Goal: Information Seeking & Learning: Learn about a topic

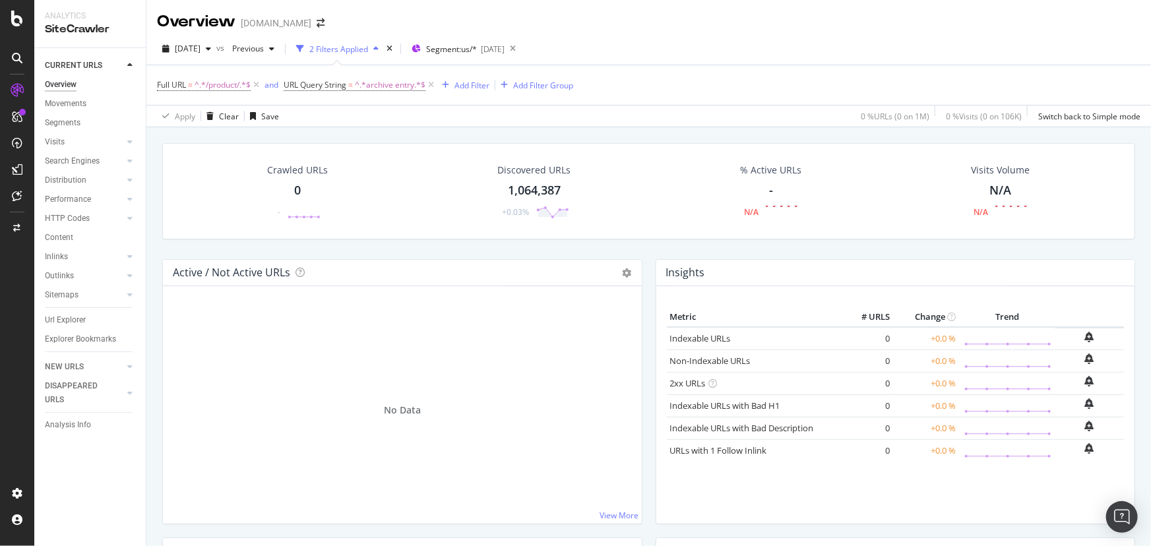
click at [150, 189] on div "Crawled URLs 0 - Discovered URLs 1,064,387 +0.03% % Active URLs - N/A Visits Vo…" at bounding box center [648, 400] width 1005 height 546
click at [361, 85] on span "^.*archive entry.*$" at bounding box center [390, 85] width 71 height 18
click at [360, 135] on input "archive entry" at bounding box center [360, 139] width 125 height 21
click at [335, 119] on icon at bounding box center [334, 116] width 9 height 8
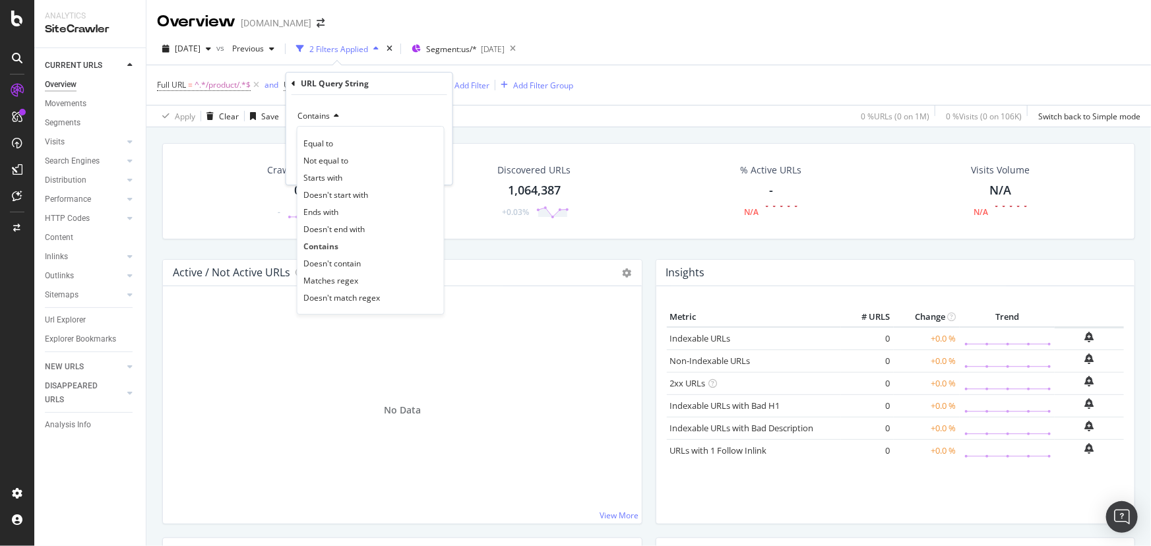
click at [335, 119] on icon at bounding box center [334, 116] width 9 height 8
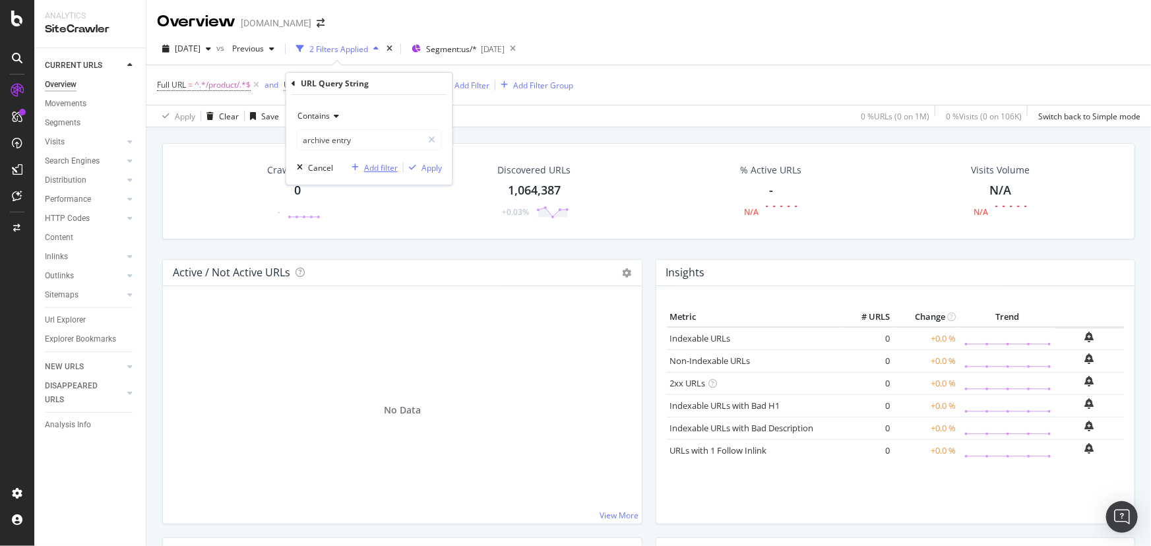
click at [371, 166] on div "Add filter" at bounding box center [381, 167] width 34 height 11
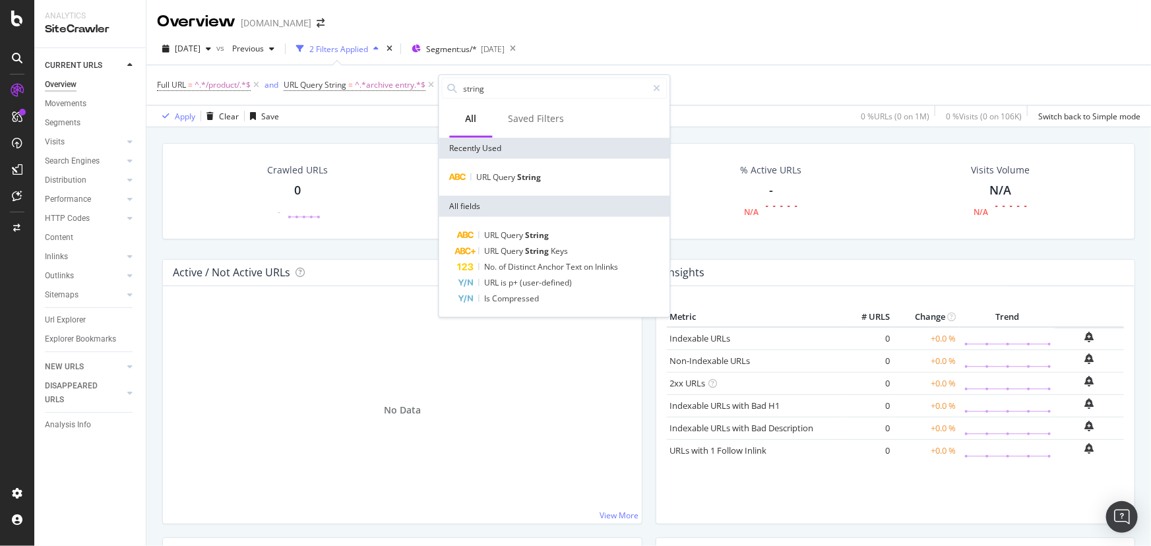
click at [429, 85] on icon at bounding box center [431, 85] width 11 height 13
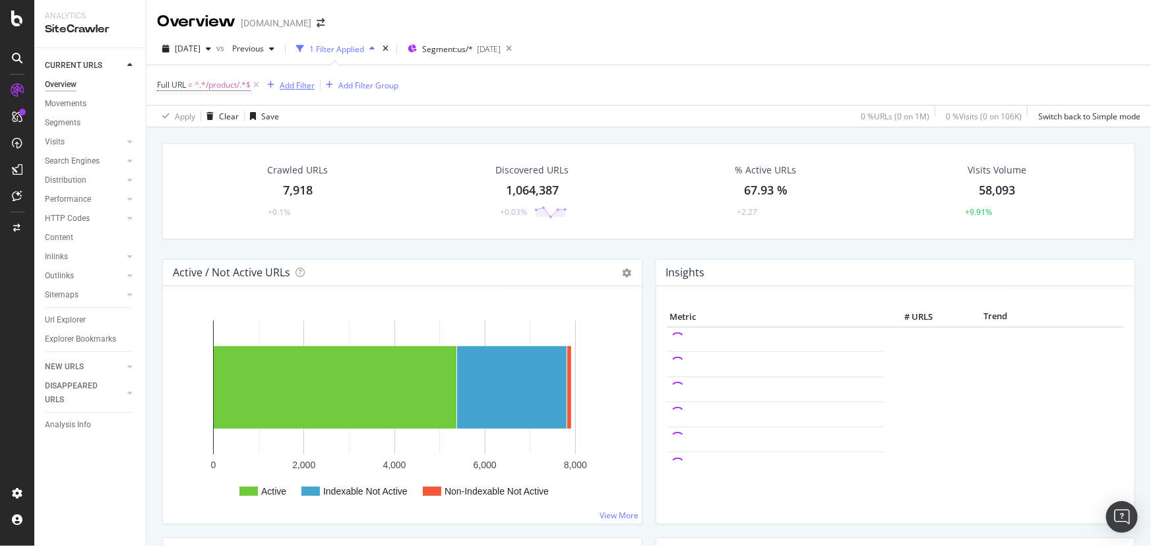
click at [292, 88] on div "Add Filter" at bounding box center [297, 85] width 35 height 11
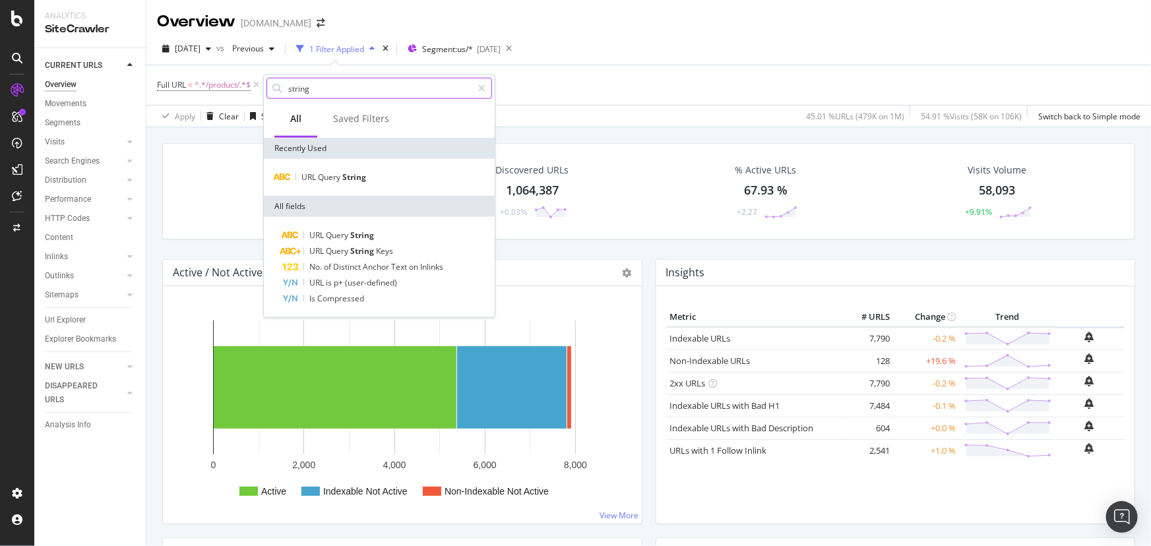
click at [331, 88] on input "string" at bounding box center [379, 89] width 185 height 20
drag, startPoint x: 336, startPoint y: 86, endPoint x: 275, endPoint y: 89, distance: 60.8
click at [275, 89] on div "string" at bounding box center [380, 88] width 226 height 21
click at [482, 81] on div at bounding box center [481, 88] width 19 height 21
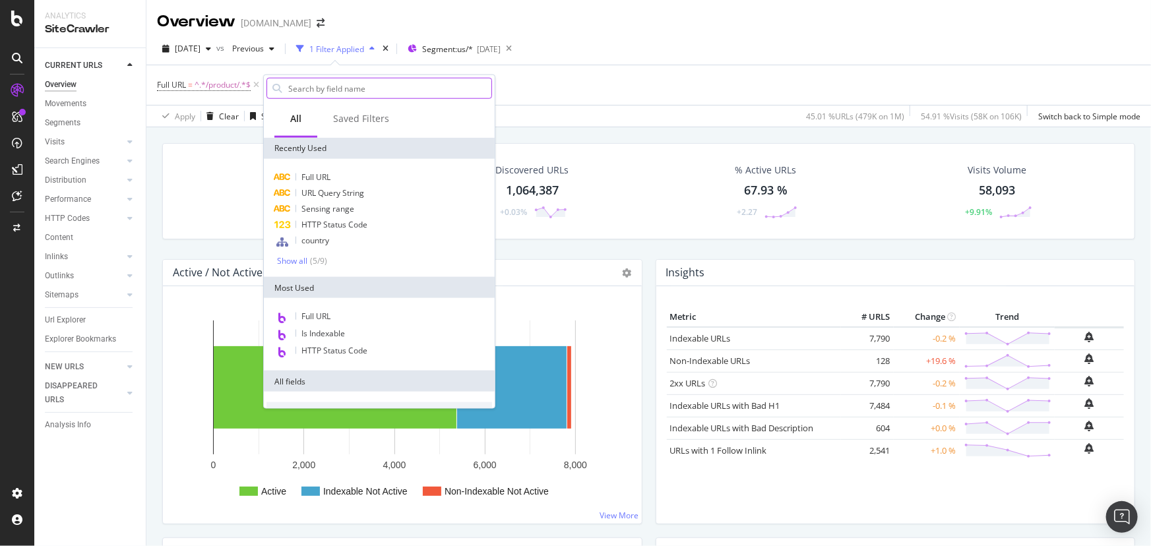
click at [224, 64] on div "2025 Oct. 6th vs Previous 1 Filter Applied Segment: us/* 2025-09-24" at bounding box center [648, 51] width 1005 height 26
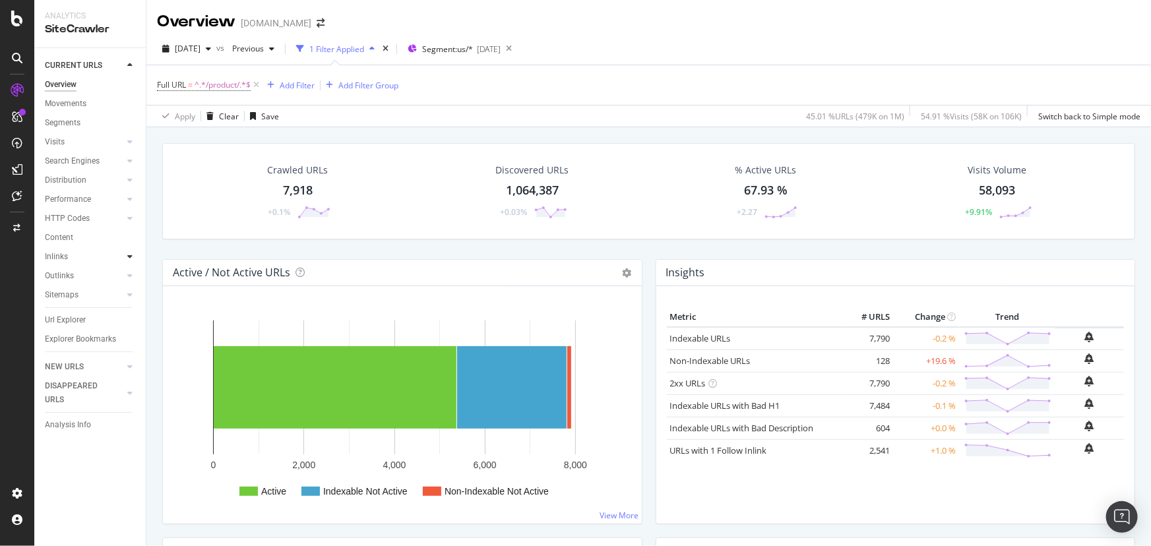
click at [129, 259] on icon at bounding box center [129, 257] width 5 height 8
click at [123, 351] on div at bounding box center [129, 352] width 13 height 13
click at [123, 275] on div at bounding box center [129, 275] width 13 height 13
click at [133, 164] on div at bounding box center [129, 160] width 13 height 13
click at [112, 262] on link "Orphans Explorer" at bounding box center [94, 257] width 86 height 14
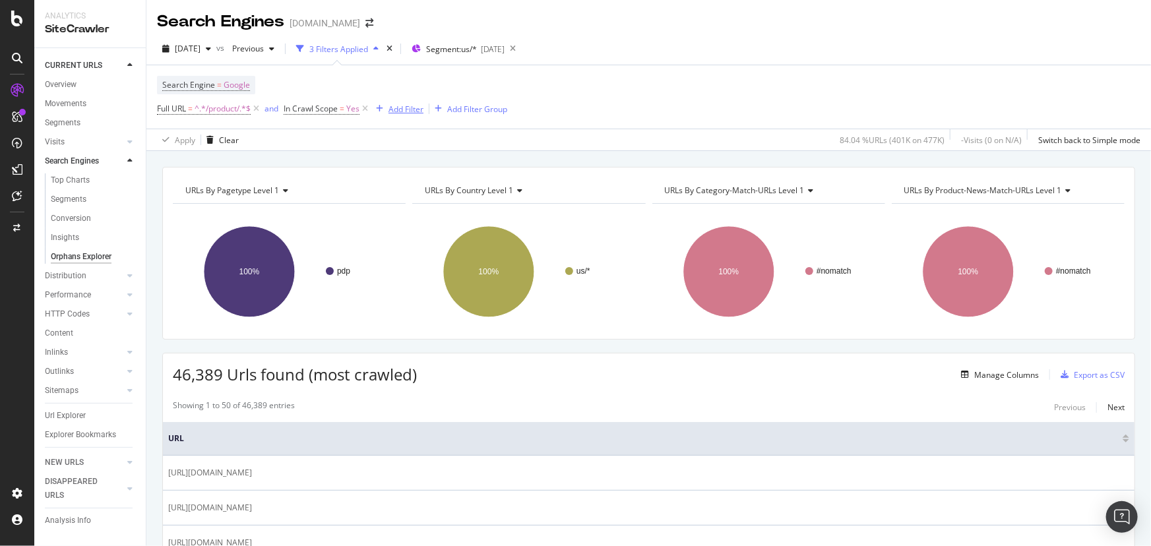
click at [398, 108] on div "Add Filter" at bounding box center [406, 109] width 35 height 11
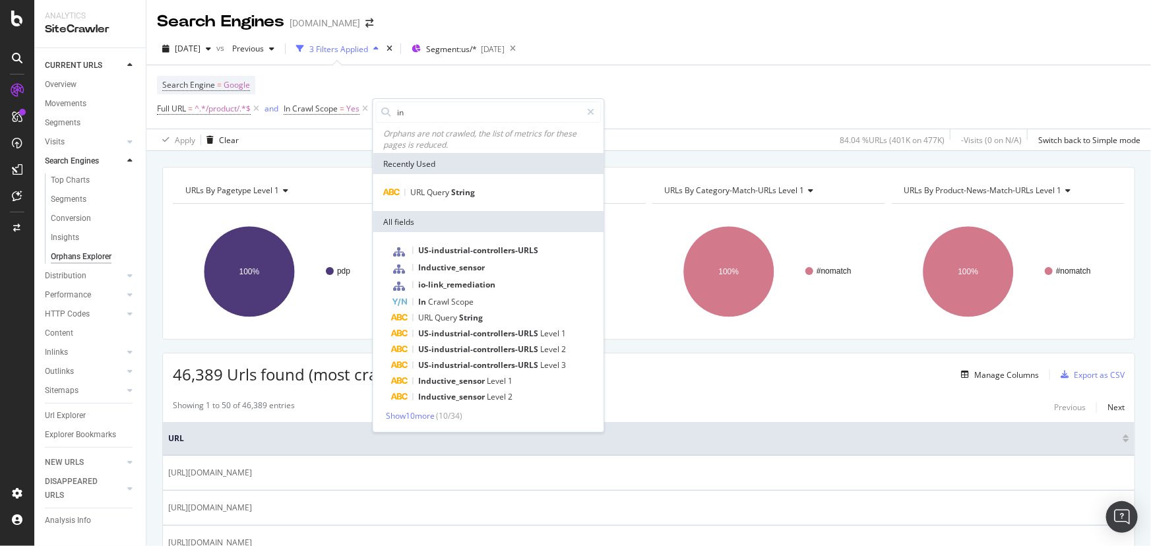
type input "i"
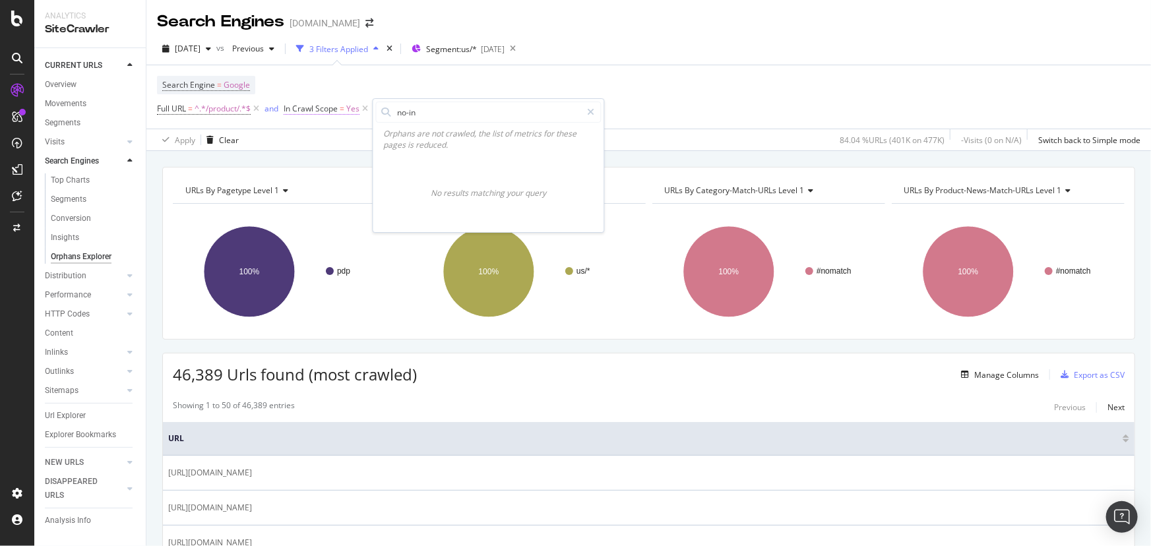
click at [345, 111] on body "Analytics SiteCrawler CURRENT URLS Overview Movements Segments Visits Analysis …" at bounding box center [575, 273] width 1151 height 546
type input "n"
type input "tag"
drag, startPoint x: 446, startPoint y: 113, endPoint x: 391, endPoint y: 114, distance: 55.4
click at [391, 114] on div "tag" at bounding box center [489, 112] width 226 height 21
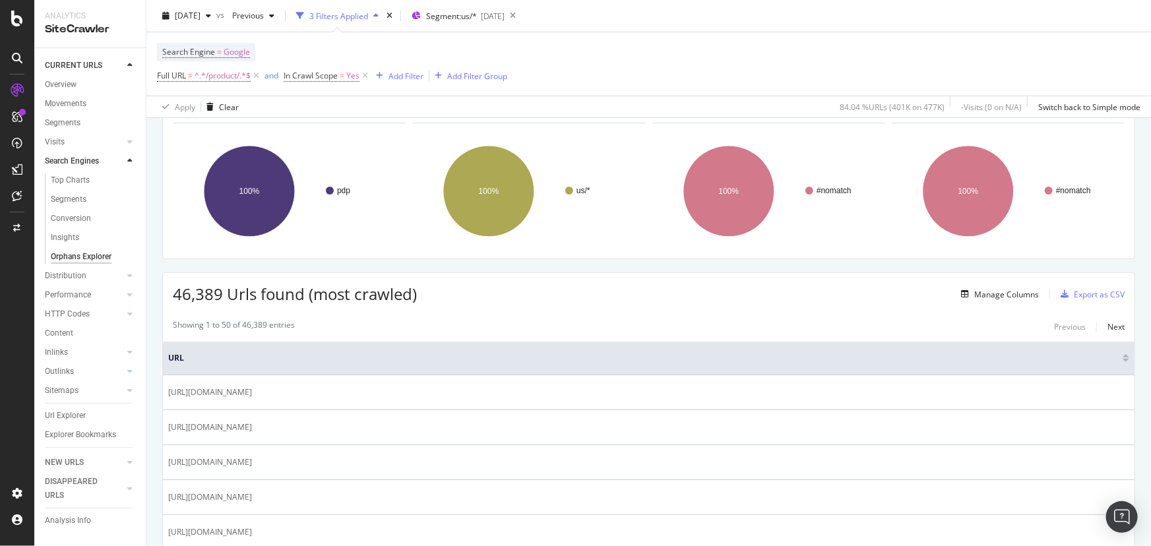
scroll to position [59, 0]
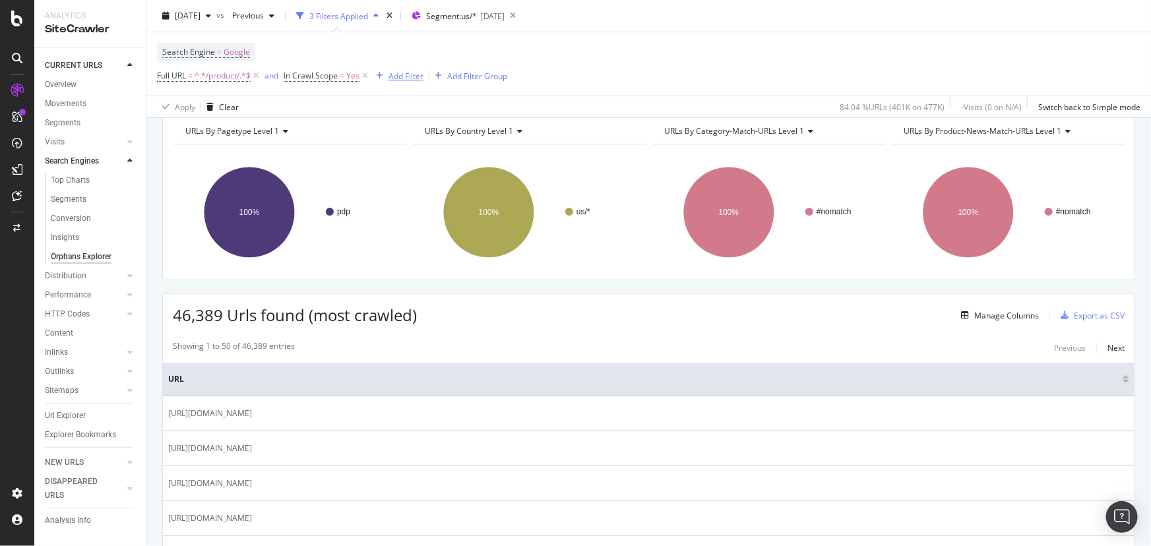
click at [412, 79] on div "Add Filter" at bounding box center [406, 75] width 35 height 11
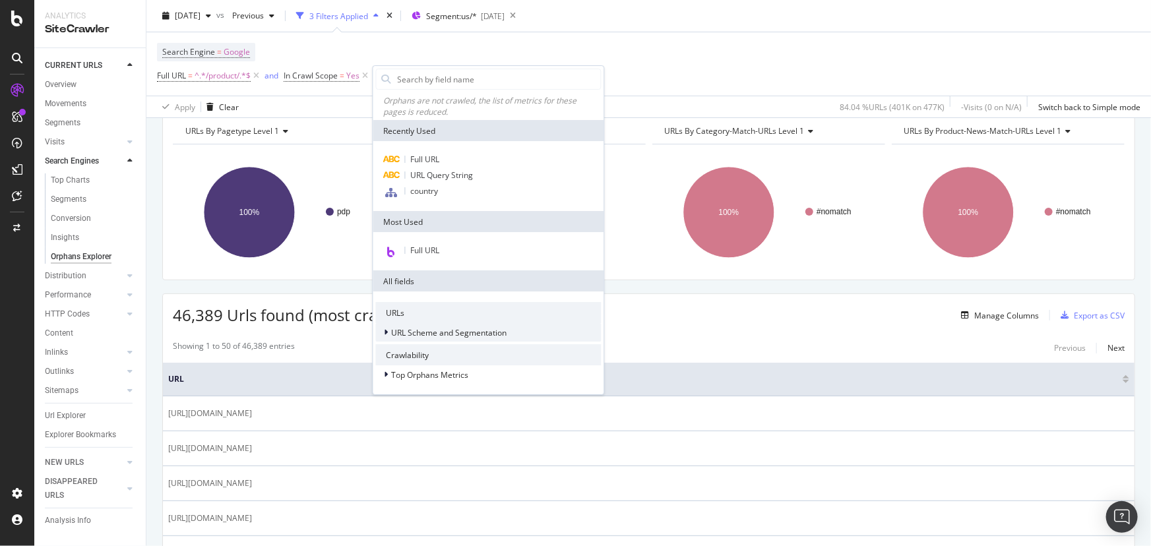
click at [396, 333] on span "URL Scheme and Segmentation" at bounding box center [449, 332] width 115 height 11
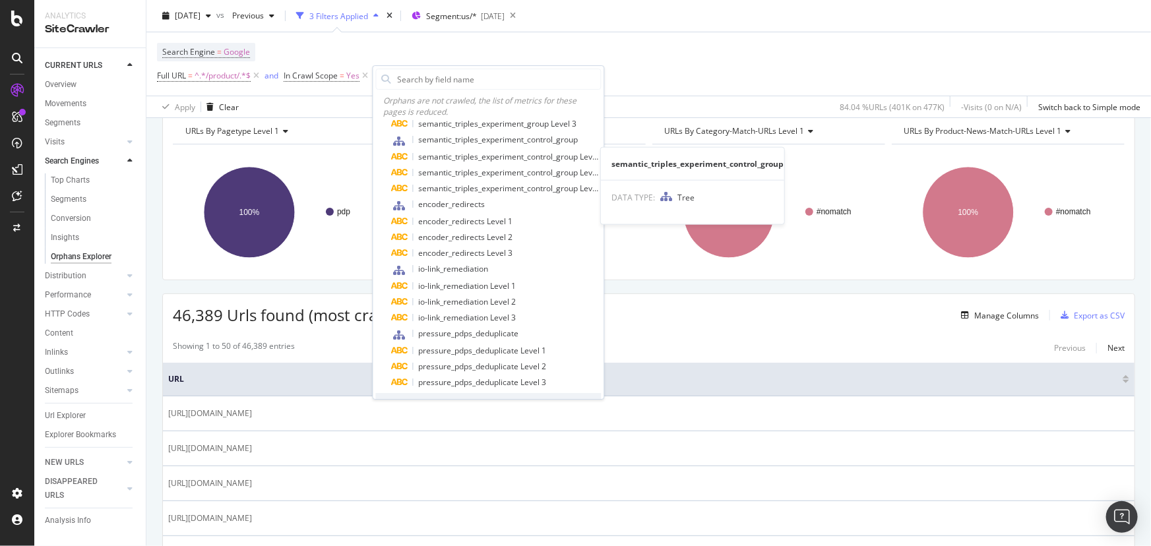
scroll to position [1349, 0]
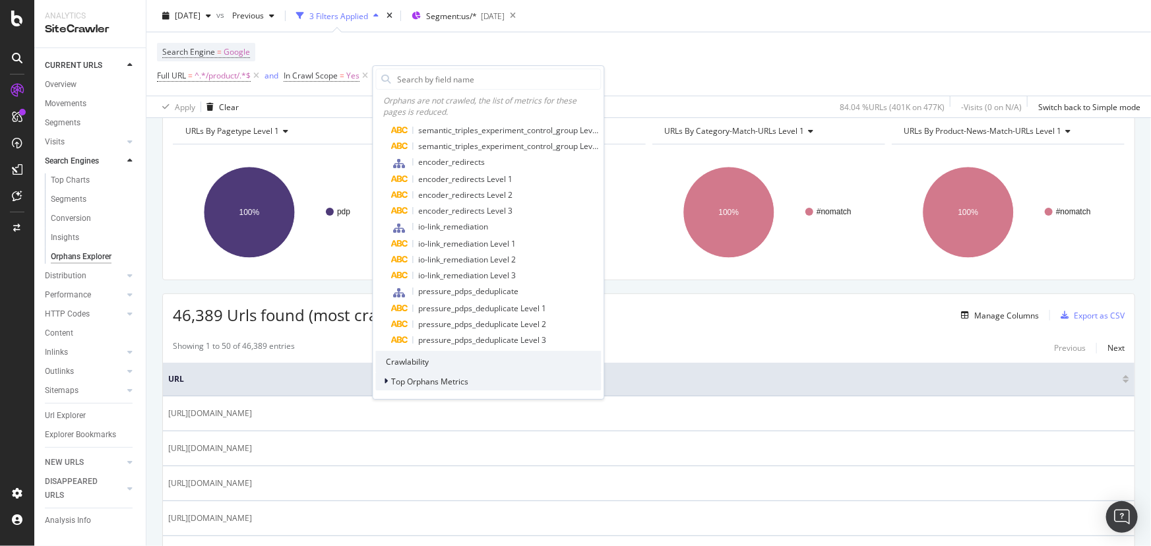
click at [441, 380] on span "Top Orphans Metrics" at bounding box center [430, 381] width 77 height 11
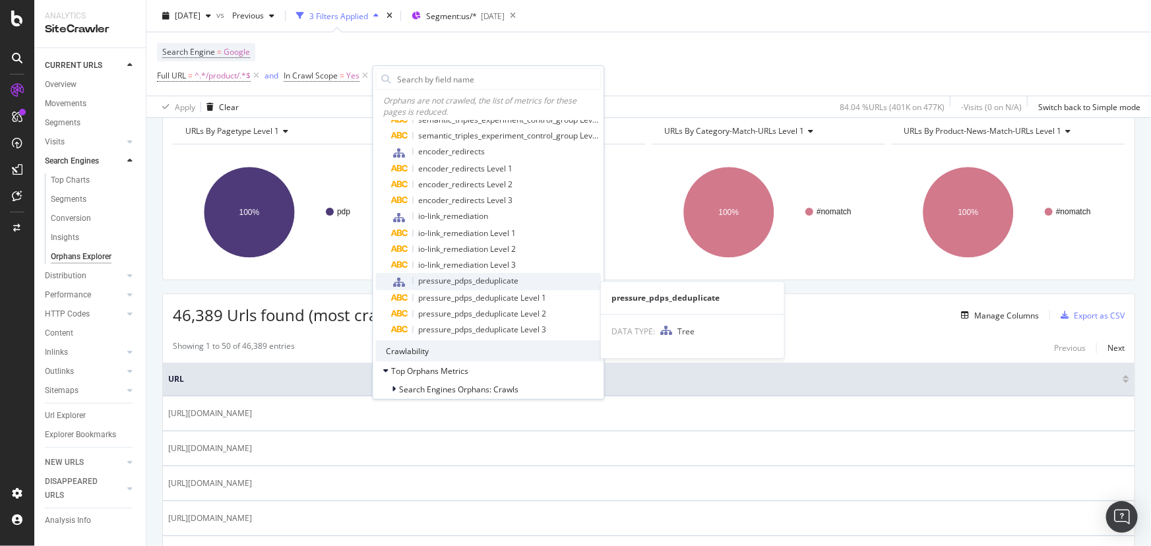
scroll to position [1388, 0]
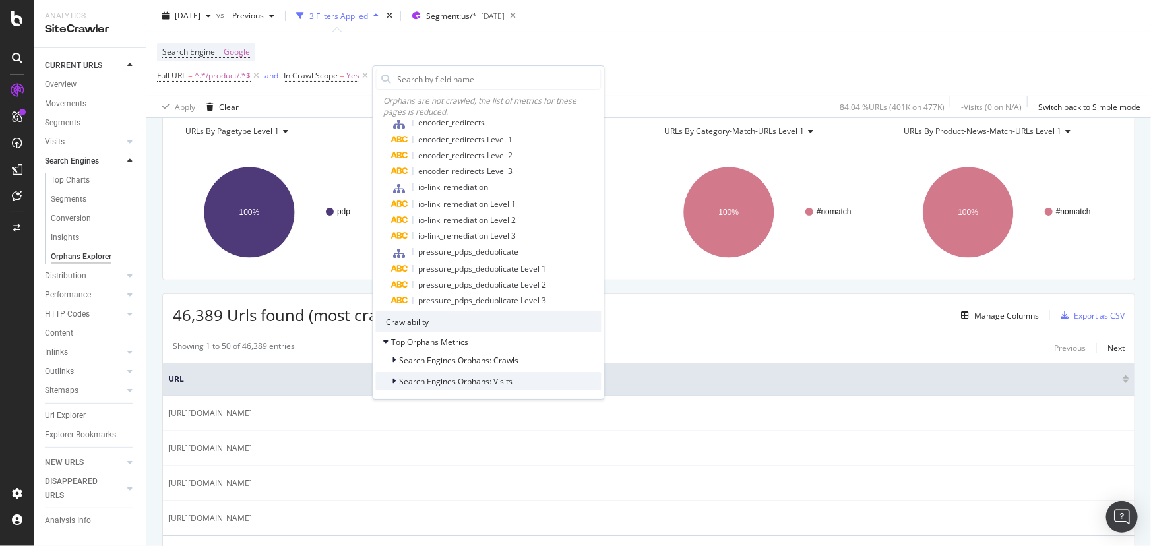
click at [431, 379] on span "Search Engines Orphans: Visits" at bounding box center [456, 381] width 113 height 11
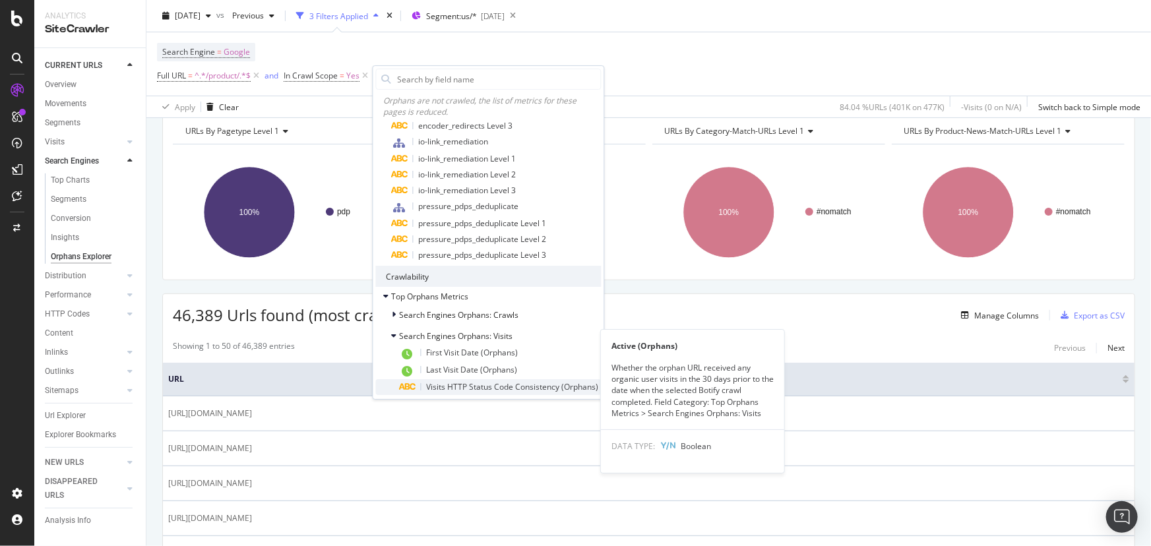
scroll to position [1517, 0]
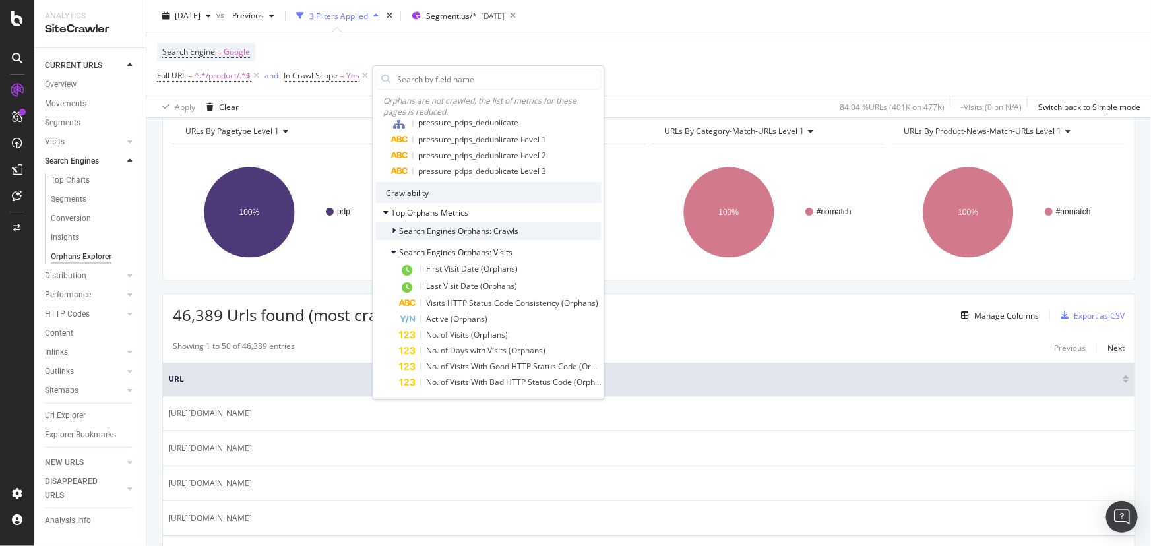
click at [435, 238] on div "Search Engines Orphans: Crawls" at bounding box center [489, 231] width 226 height 18
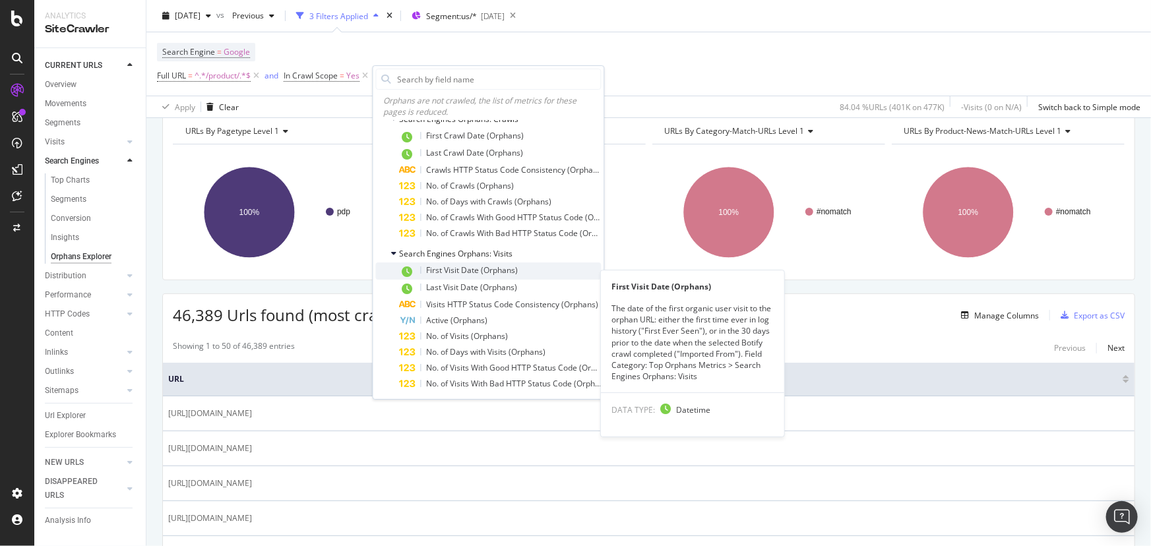
scroll to position [1630, 0]
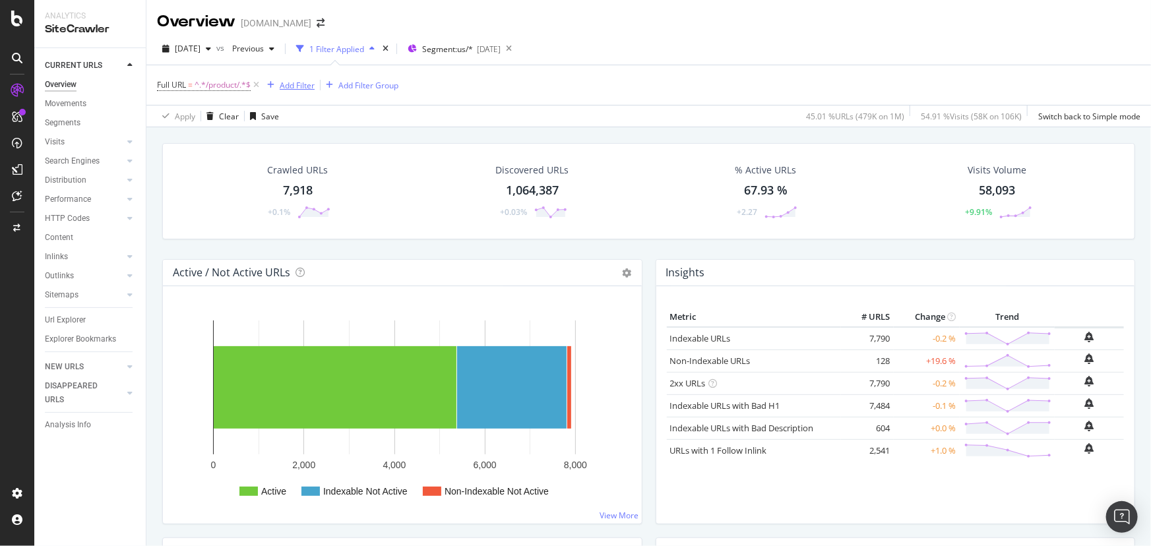
click at [290, 86] on div "Add Filter" at bounding box center [297, 85] width 35 height 11
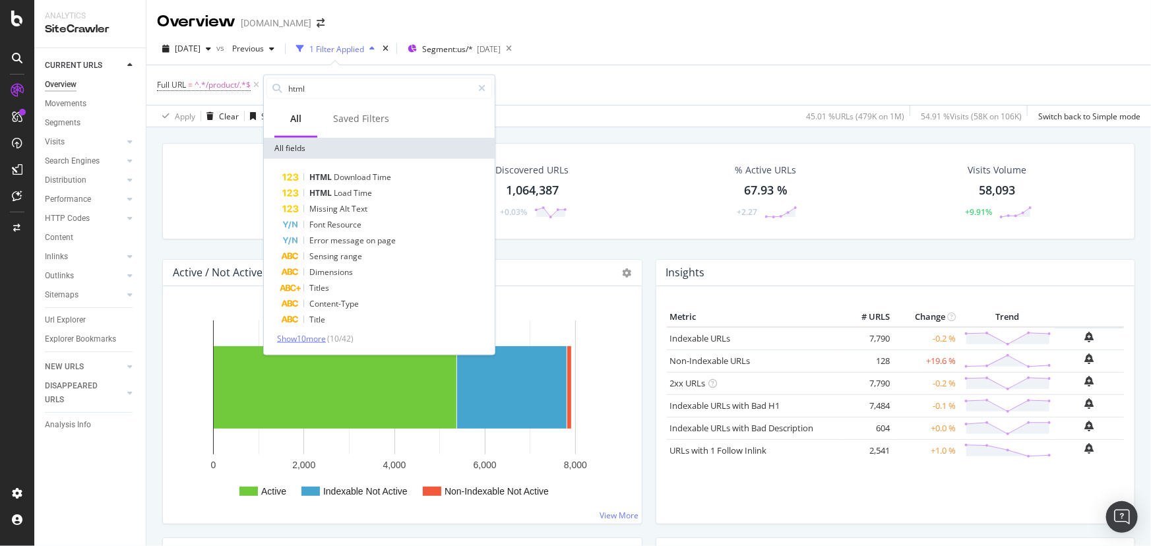
click at [290, 341] on span "Show 10 more" at bounding box center [301, 338] width 49 height 11
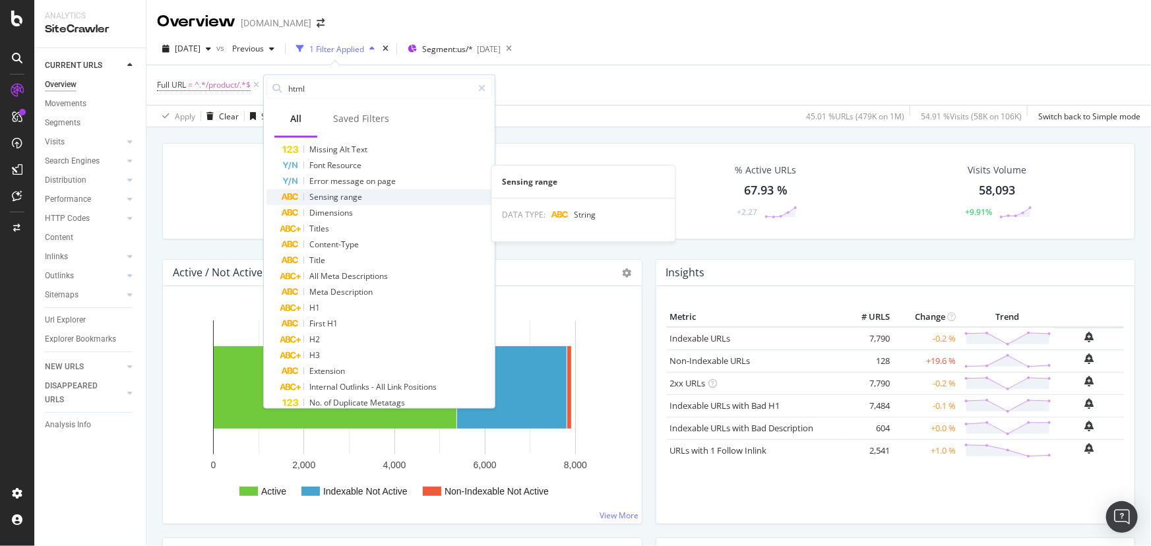
scroll to position [104, 0]
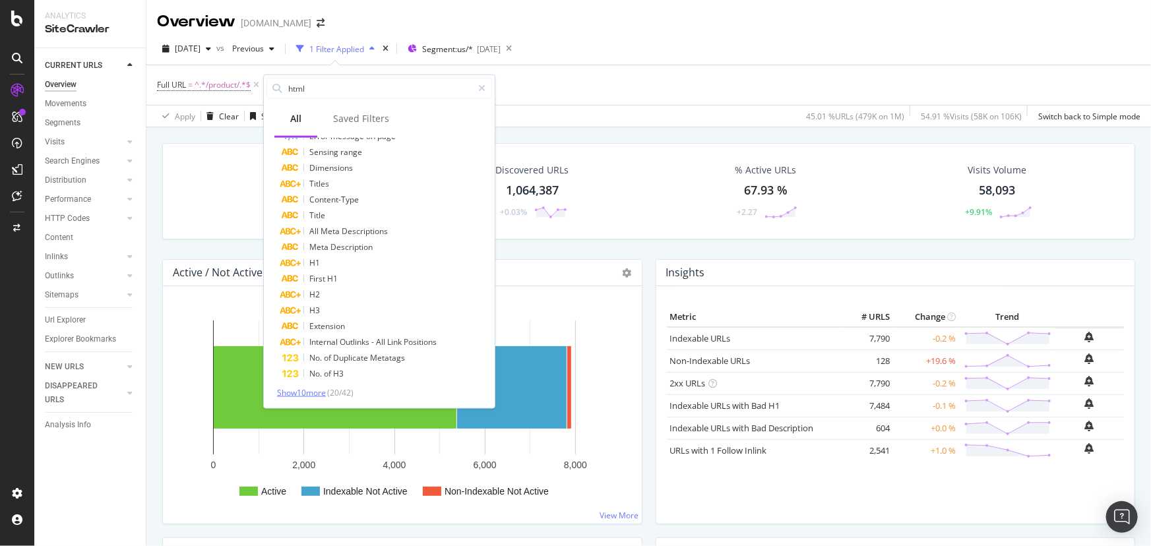
click at [309, 394] on span "Show 10 more" at bounding box center [301, 392] width 49 height 11
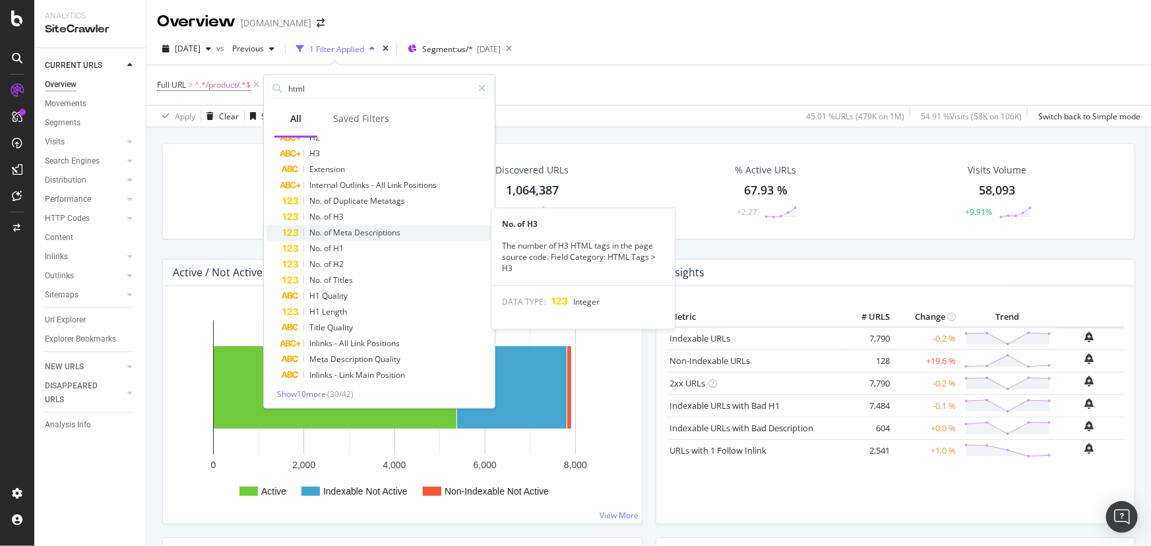
scroll to position [262, 0]
click at [305, 389] on span "Show 10 more" at bounding box center [301, 393] width 49 height 11
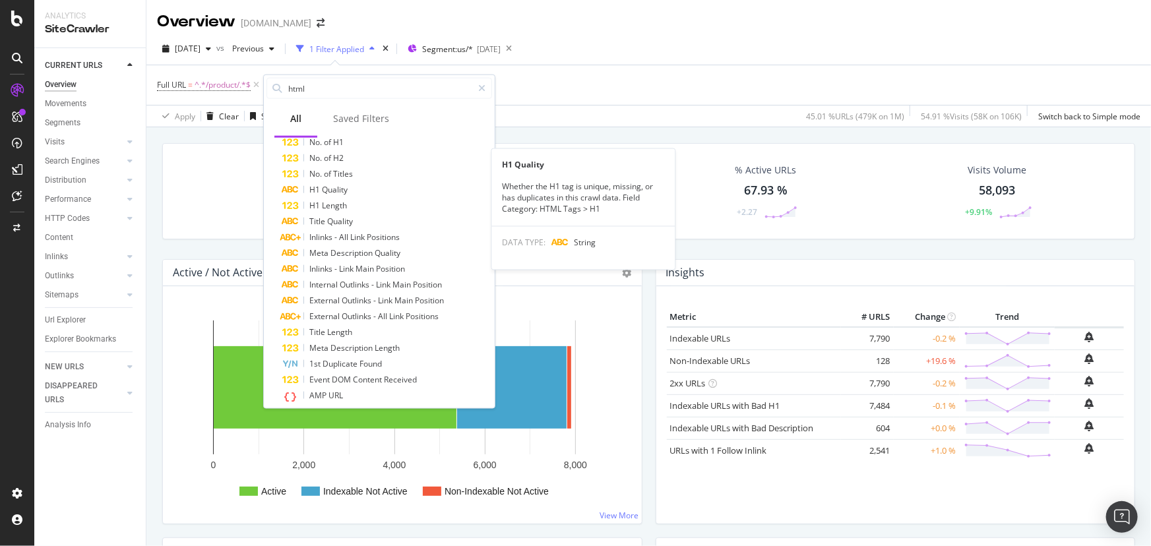
scroll to position [422, 0]
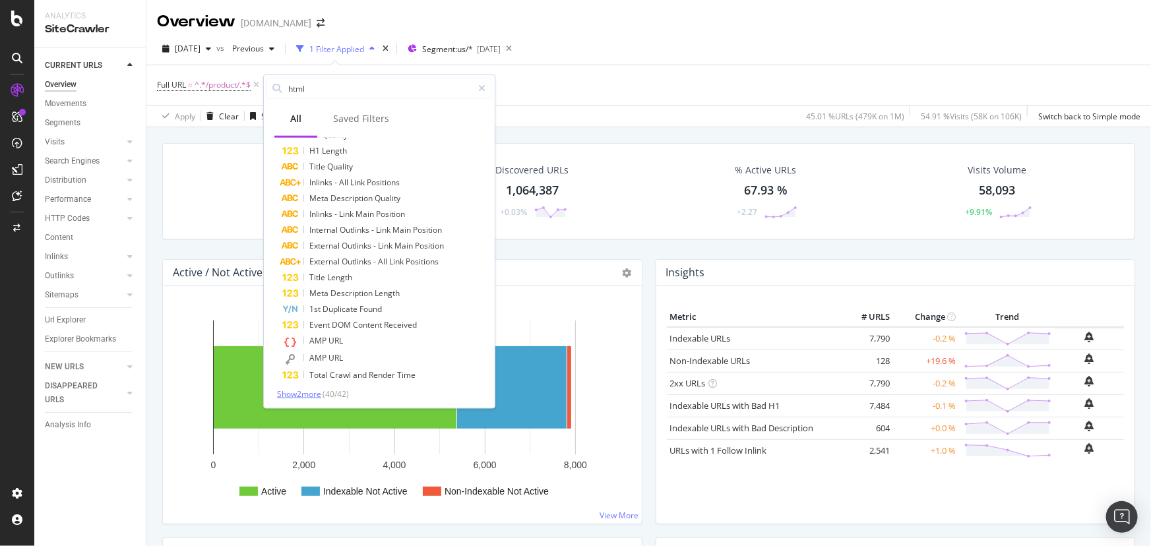
click at [287, 393] on span "Show 2 more" at bounding box center [299, 394] width 44 height 11
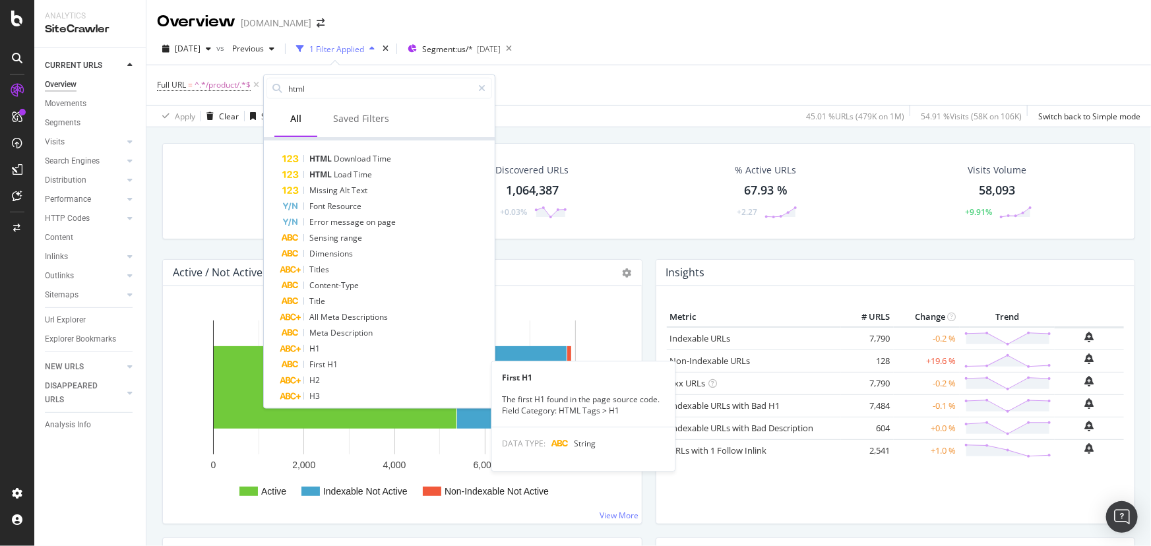
scroll to position [0, 0]
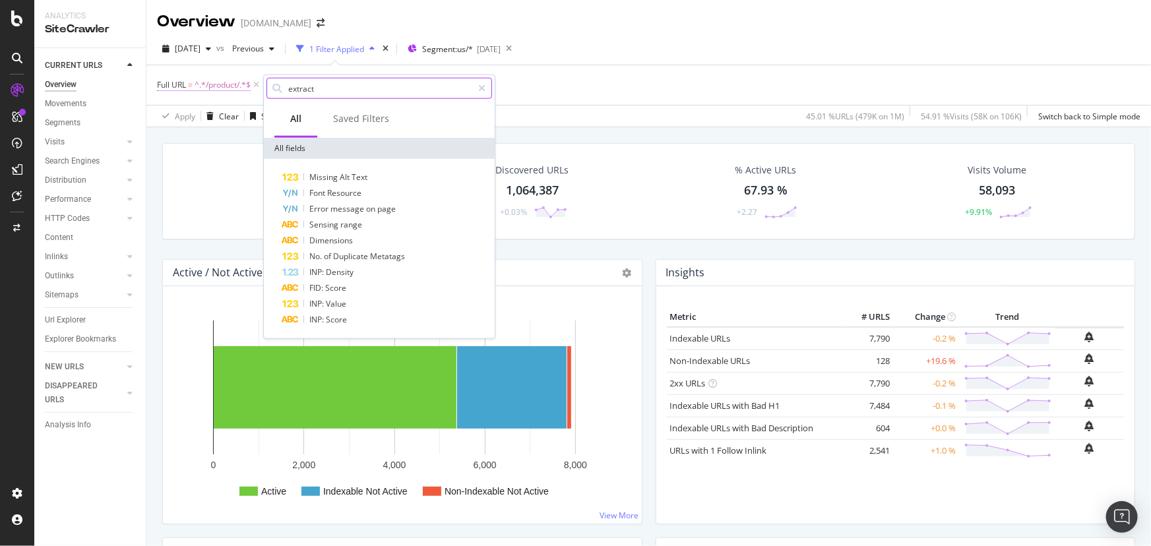
type input "extract"
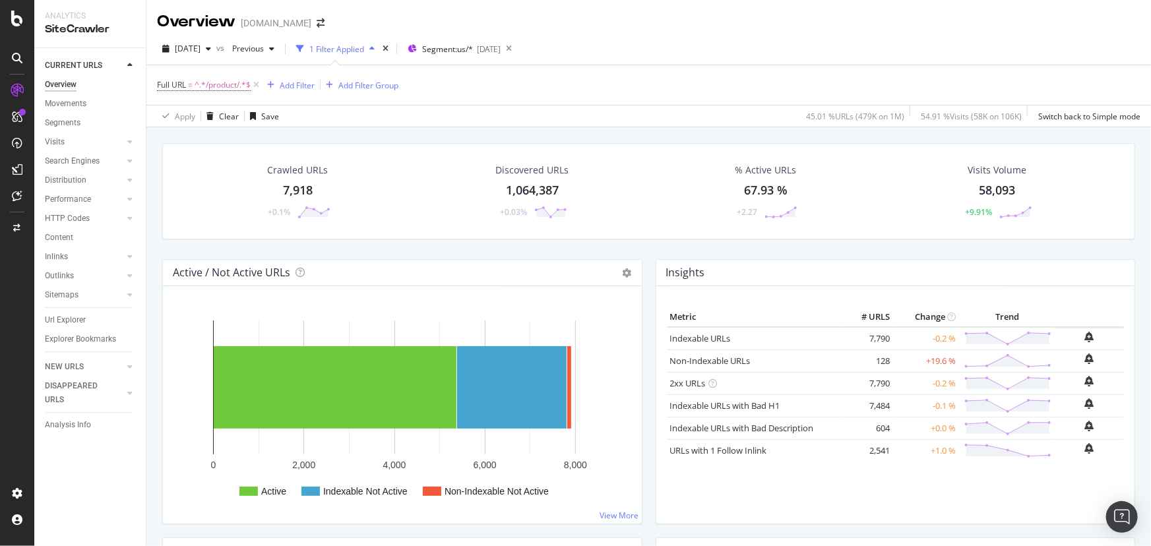
click at [112, 460] on div "CURRENT URLS Overview Movements Segments Visits Analysis Orphan URLs Search Eng…" at bounding box center [89, 297] width 111 height 498
click at [69, 240] on div "Content" at bounding box center [59, 238] width 28 height 14
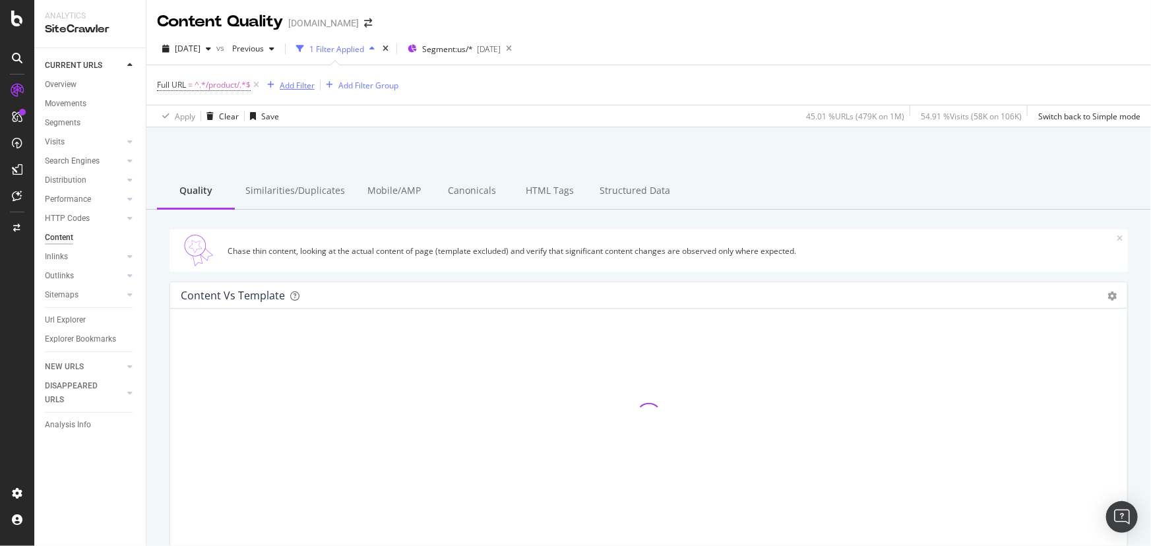
click at [304, 86] on div "Add Filter" at bounding box center [297, 85] width 35 height 11
click at [749, 193] on div "Quality Similarities/Duplicates Mobile/AMP Canonicals HTML Tags Structured Data" at bounding box center [648, 192] width 1005 height 36
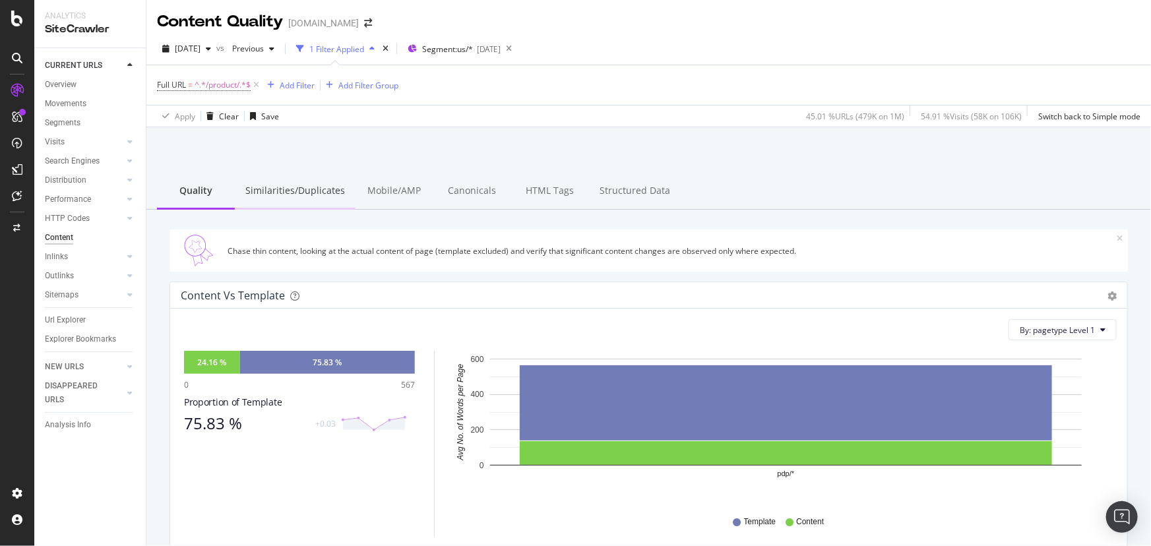
click at [292, 193] on div "Similarities/Duplicates" at bounding box center [295, 192] width 121 height 36
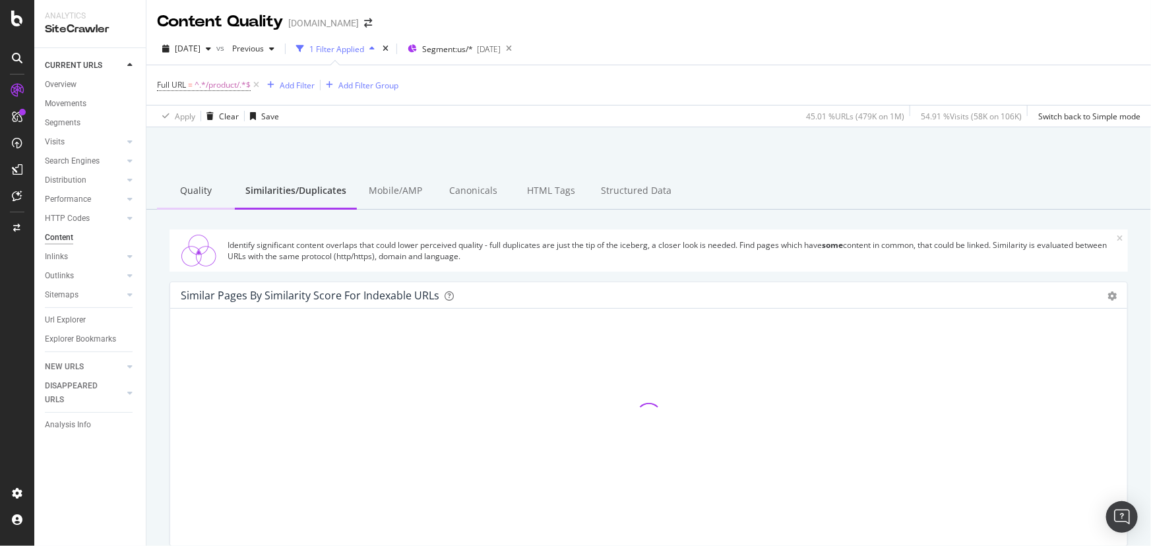
click at [210, 201] on div "Quality" at bounding box center [196, 192] width 78 height 36
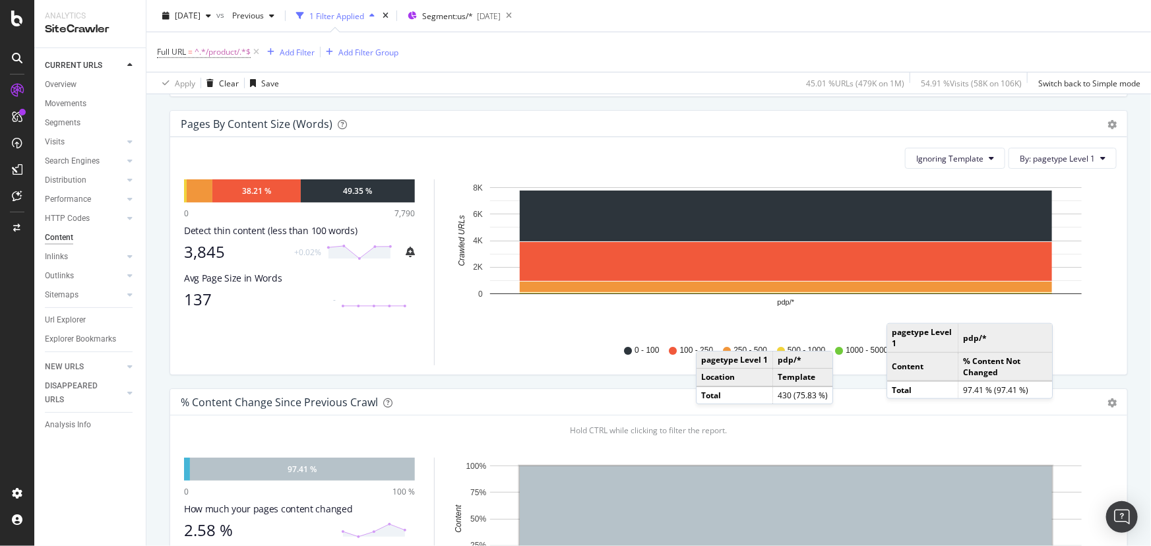
scroll to position [420, 0]
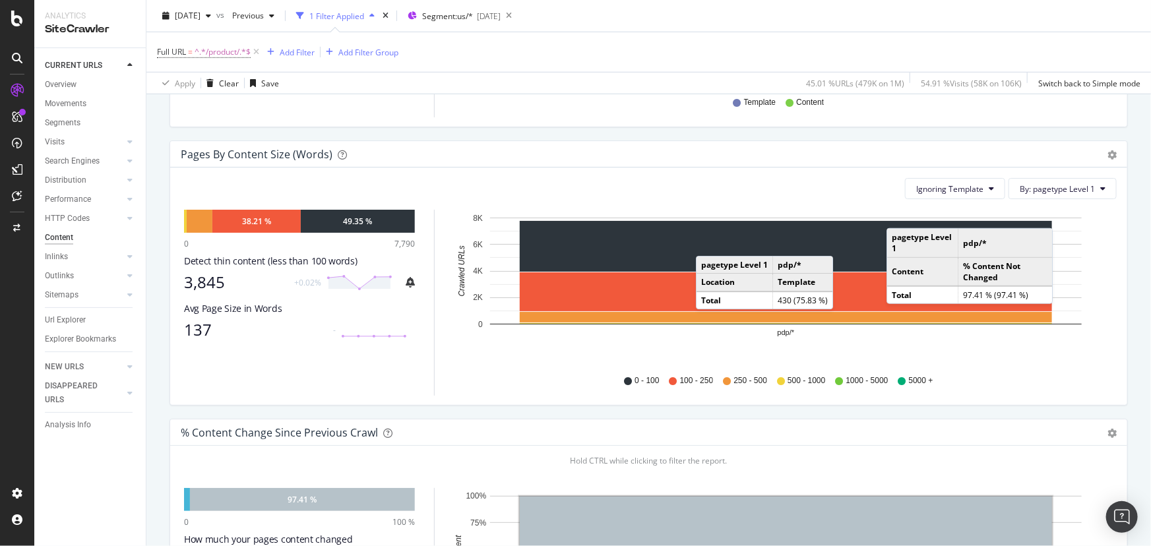
click at [160, 180] on div "Pages by Content Size (Words) Pie Chart (by Percentage) Table Export as CSV Add…" at bounding box center [649, 280] width 978 height 278
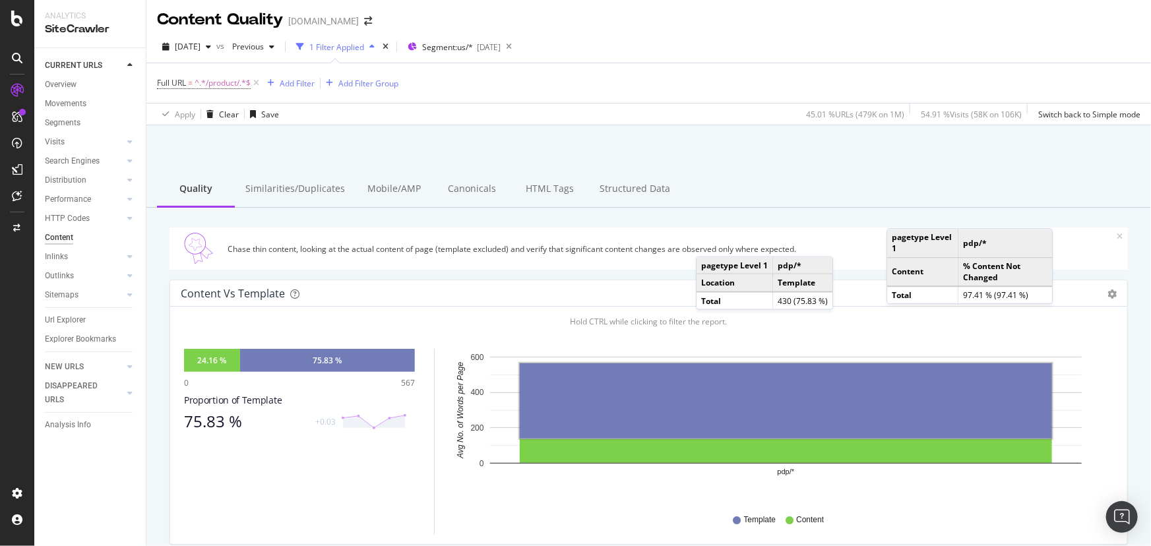
scroll to position [0, 0]
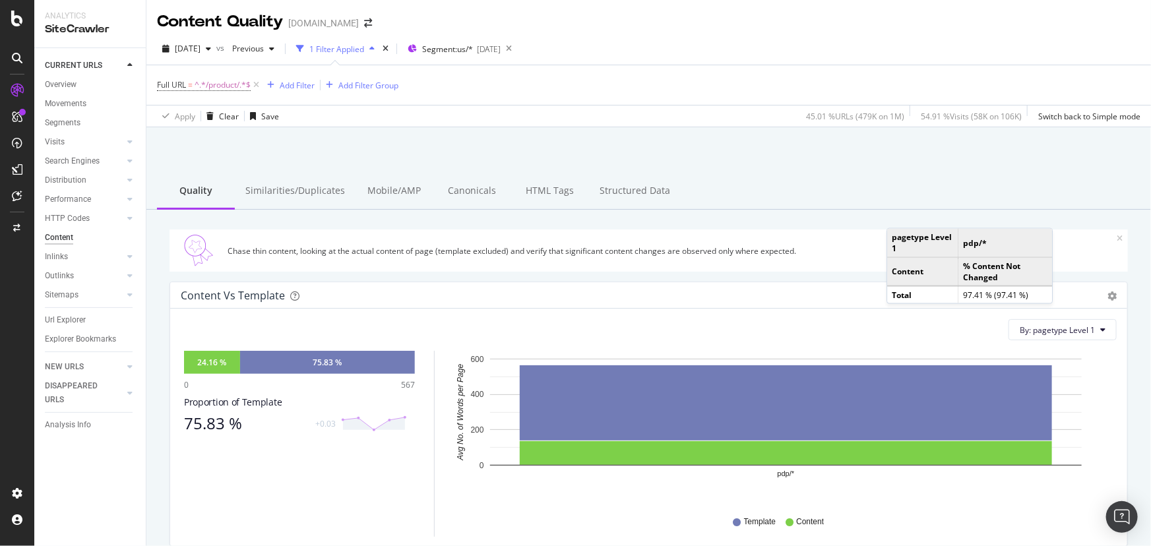
click at [726, 284] on div "Content vs Template Pie Chart (by Percentage) Table Export as CSV Add to Custom…" at bounding box center [648, 295] width 957 height 26
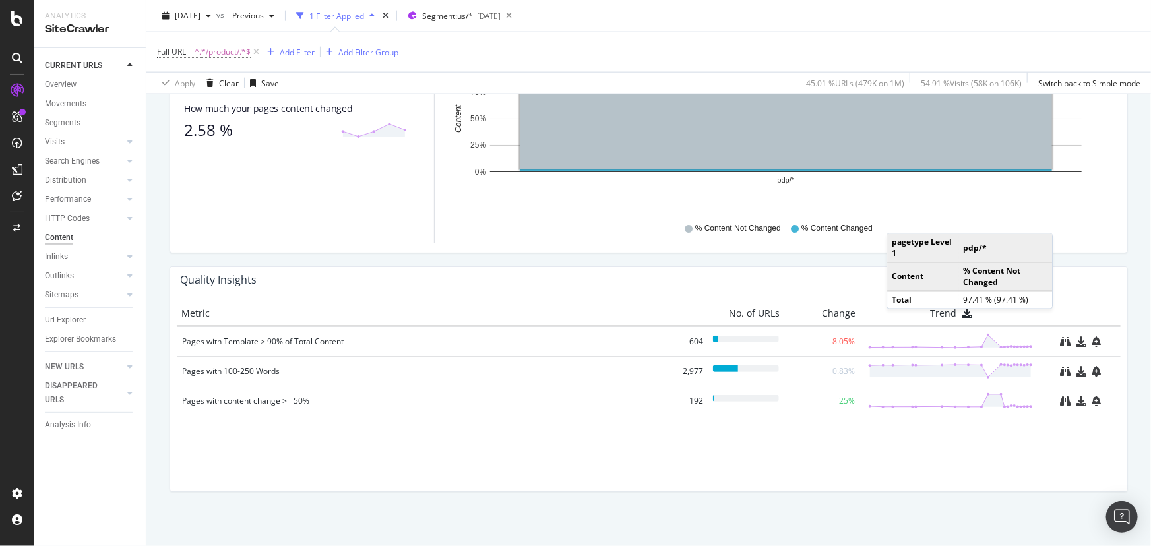
scroll to position [856, 0]
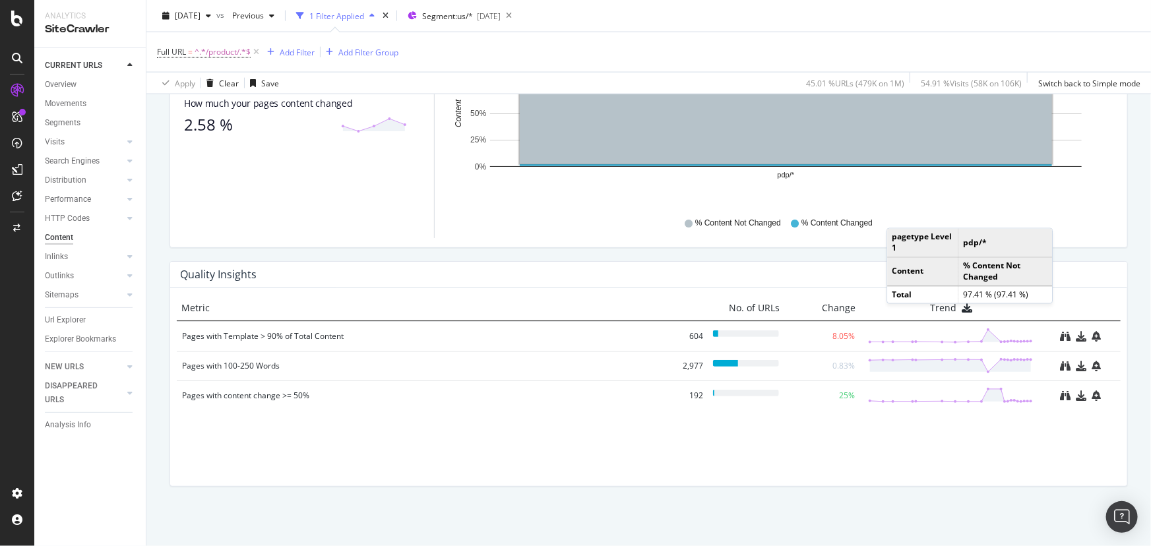
click at [1095, 255] on div "% Content Change since Previous Crawl Pie Table Export as CSV Add to Custom Rep…" at bounding box center [649, 122] width 978 height 278
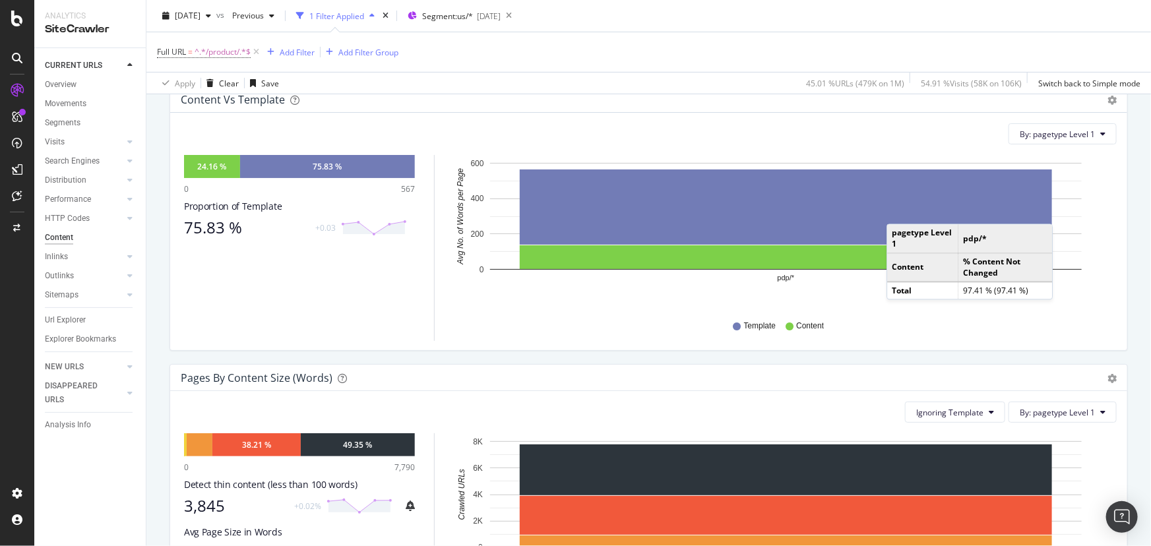
scroll to position [0, 0]
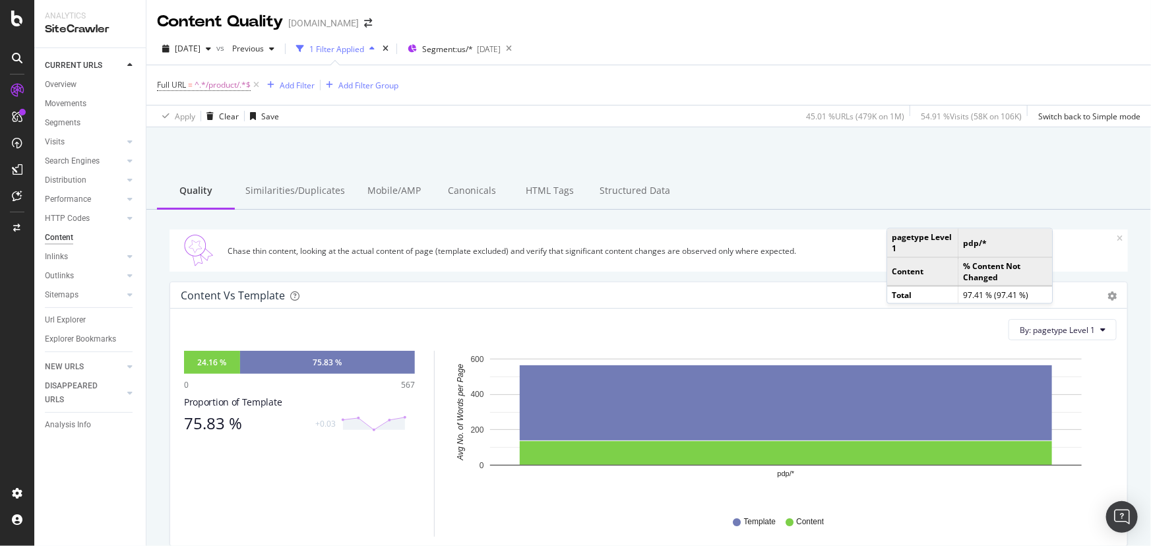
click at [932, 277] on td "Content" at bounding box center [922, 271] width 71 height 29
click at [282, 189] on div "Similarities/Duplicates" at bounding box center [295, 192] width 121 height 36
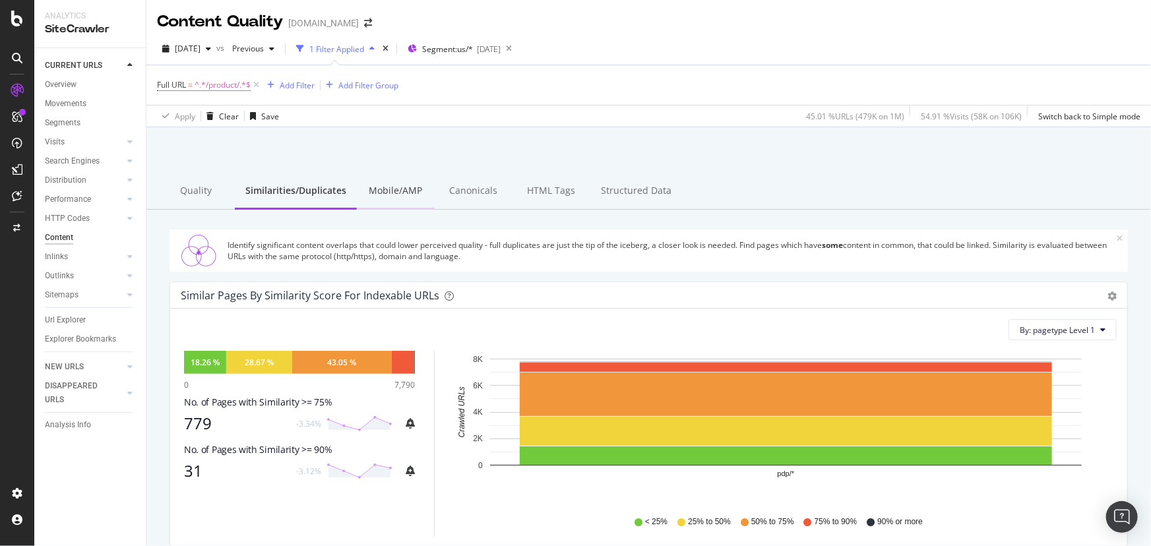
click at [378, 184] on div "Mobile/AMP" at bounding box center [396, 192] width 78 height 36
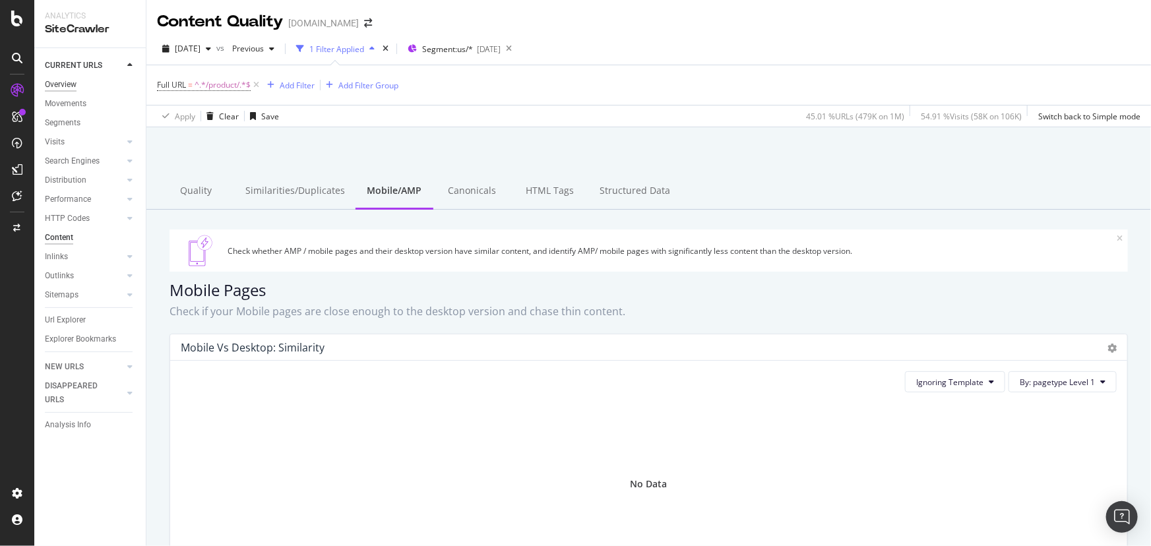
click at [56, 85] on div "Overview" at bounding box center [61, 85] width 32 height 14
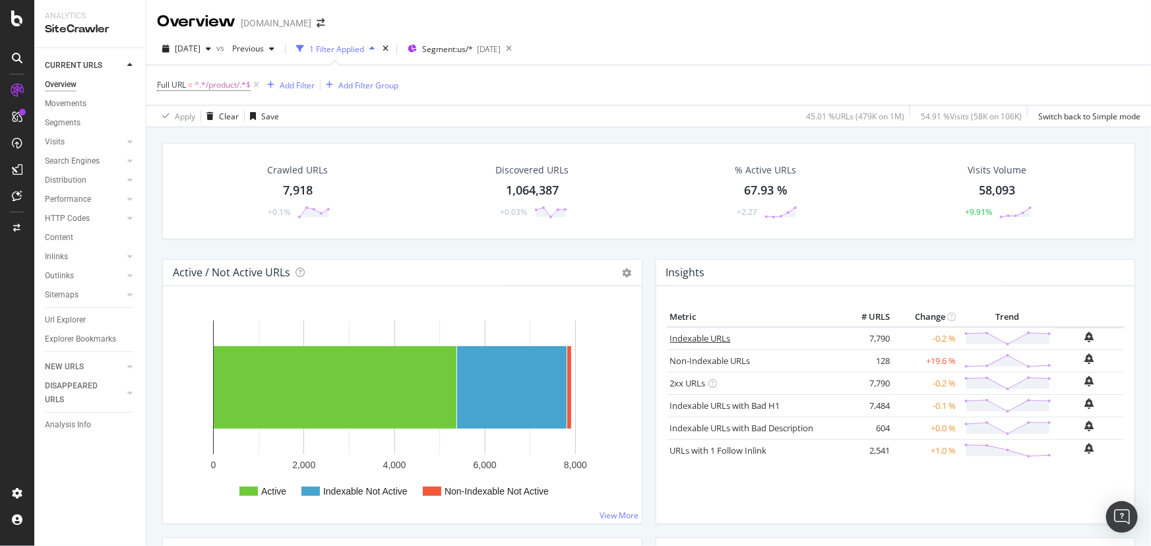
click at [693, 338] on link "Indexable URLs" at bounding box center [700, 339] width 61 height 12
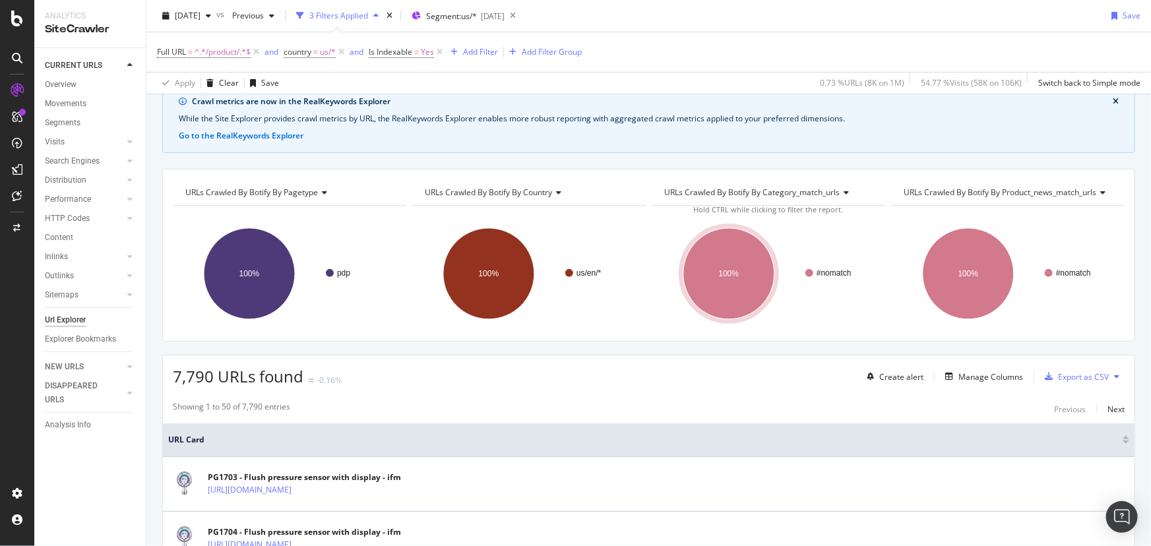
scroll to position [119, 0]
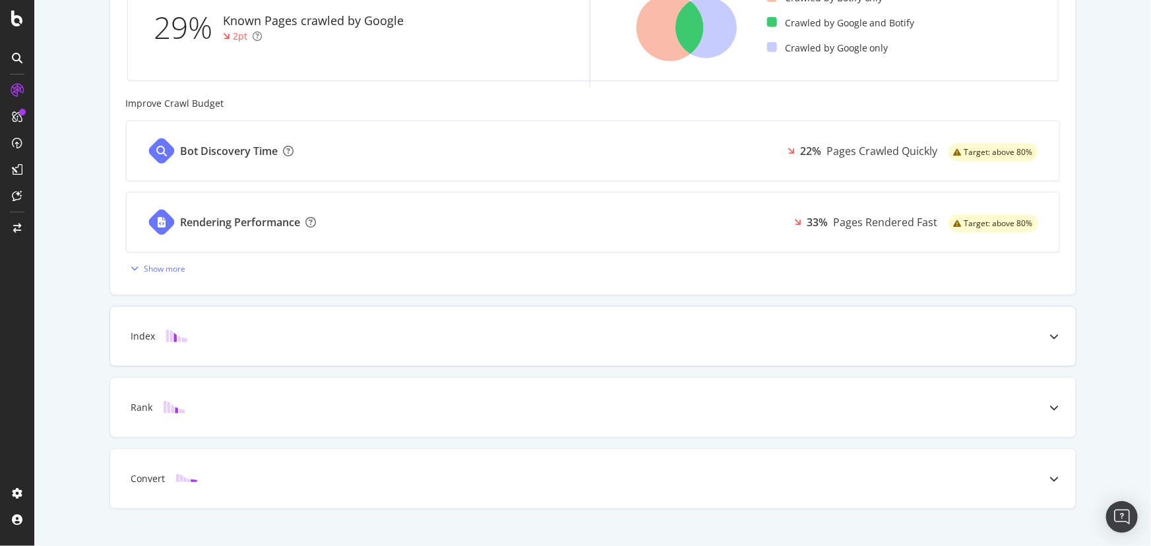
scroll to position [479, 0]
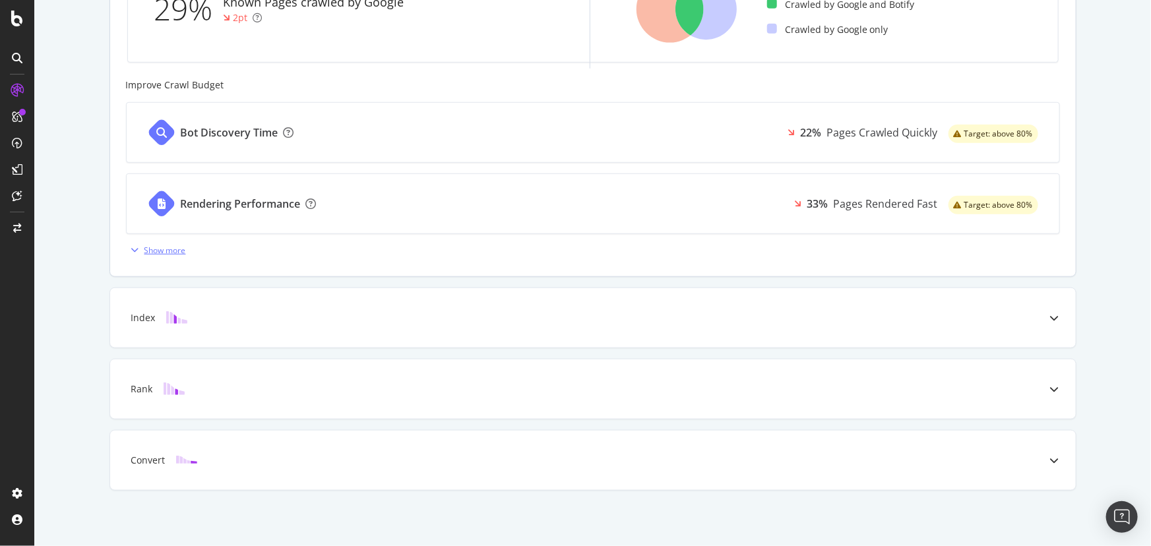
click at [156, 258] on div "Show more" at bounding box center [156, 250] width 60 height 20
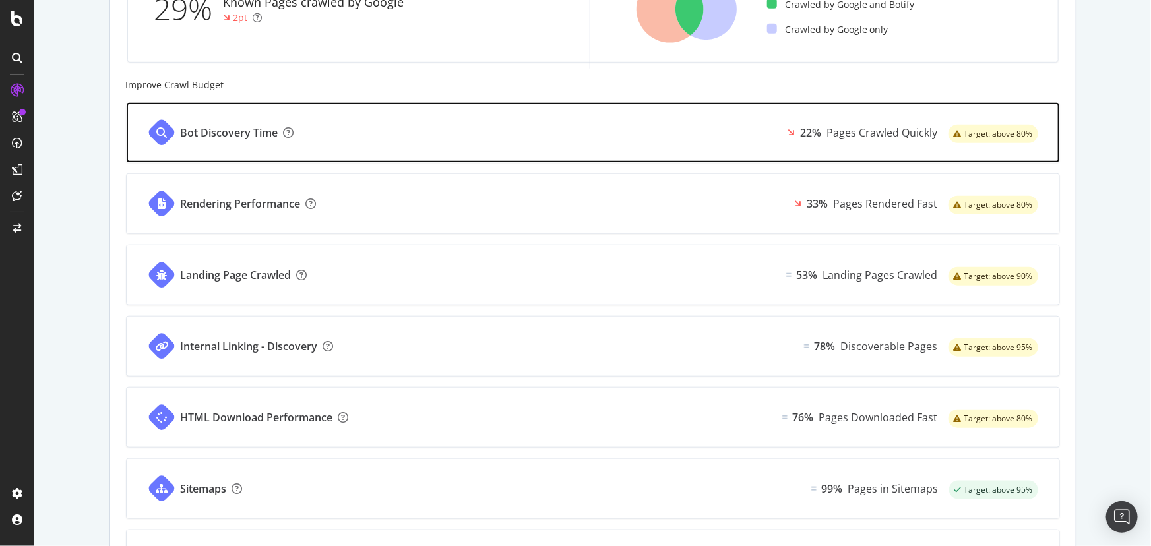
click at [601, 135] on div "Bot Discovery Time 22% Pages Crawled Quickly Target: above 80%" at bounding box center [593, 132] width 933 height 59
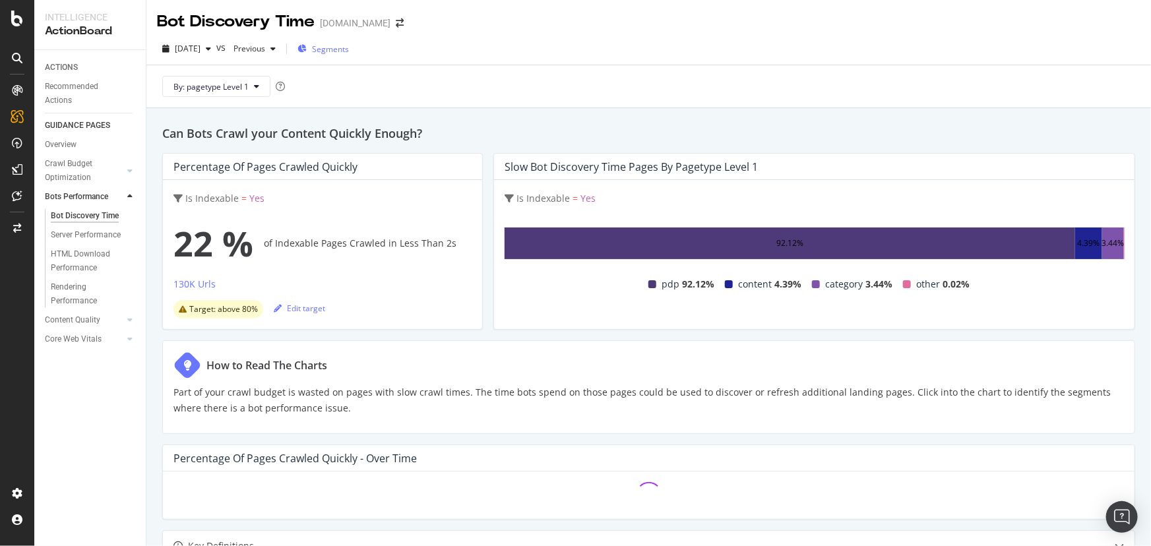
click at [336, 46] on span "Segments" at bounding box center [330, 49] width 37 height 11
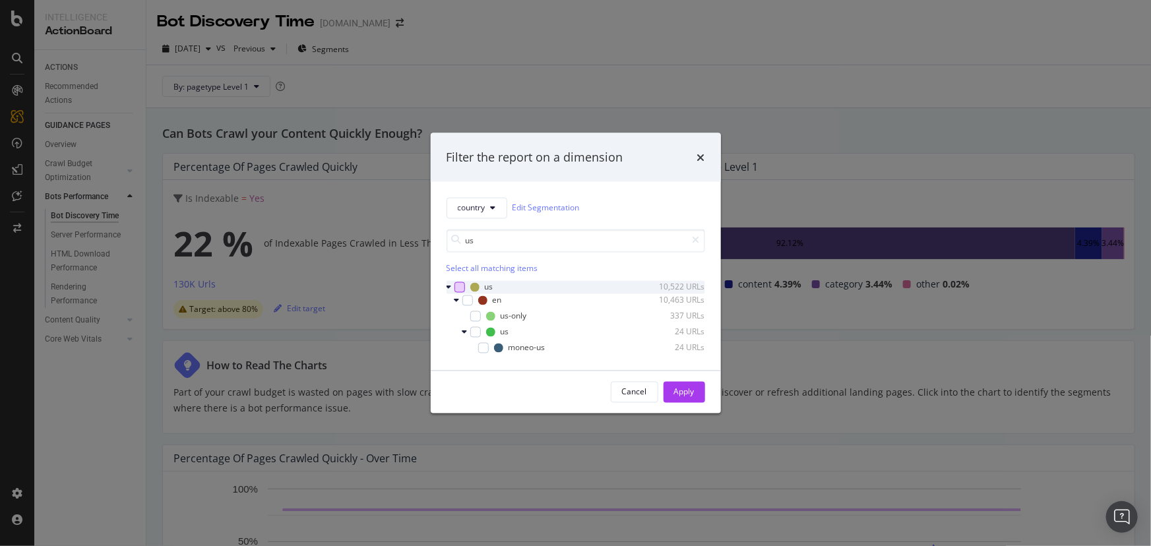
type input "us"
click at [458, 286] on div "modal" at bounding box center [460, 287] width 11 height 11
click at [686, 398] on div "Apply" at bounding box center [684, 392] width 20 height 20
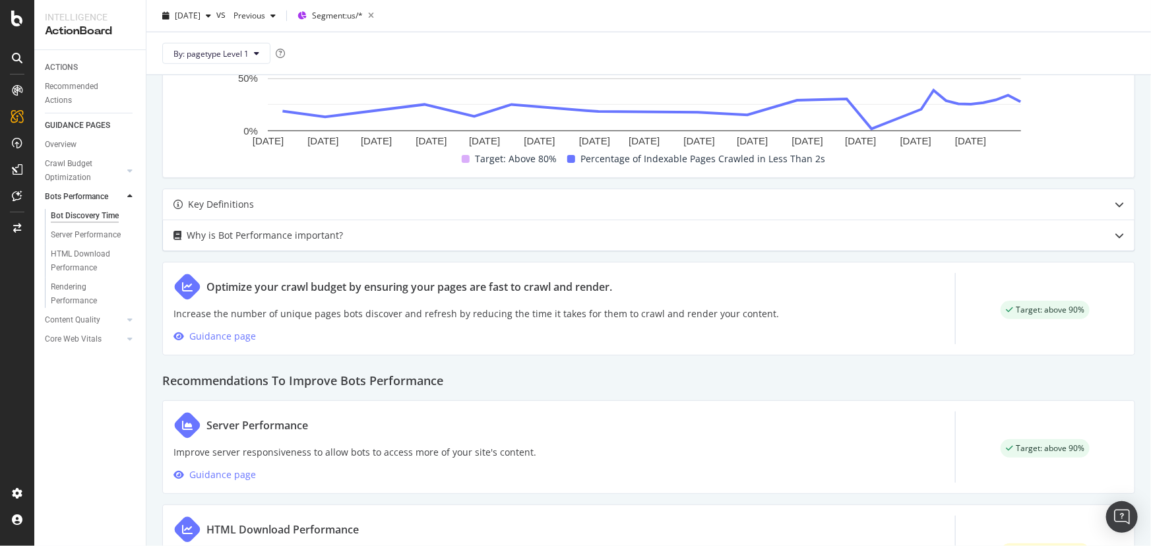
scroll to position [600, 0]
